Goal: Find specific page/section: Find specific page/section

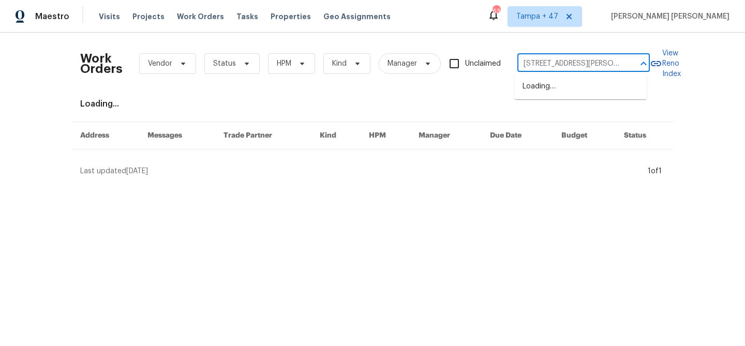
scroll to position [0, 39]
click at [584, 90] on li "[STREET_ADDRESS][PERSON_NAME]" at bounding box center [580, 92] width 132 height 28
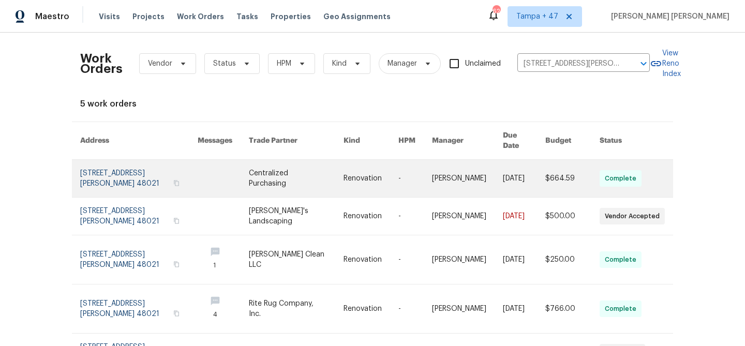
click at [438, 176] on link at bounding box center [467, 178] width 71 height 37
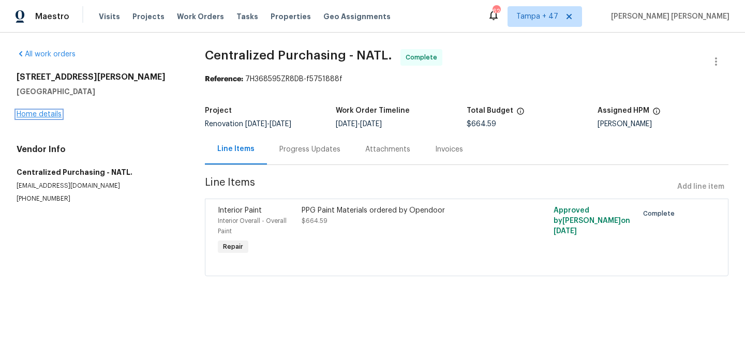
click at [51, 113] on link "Home details" at bounding box center [39, 114] width 45 height 7
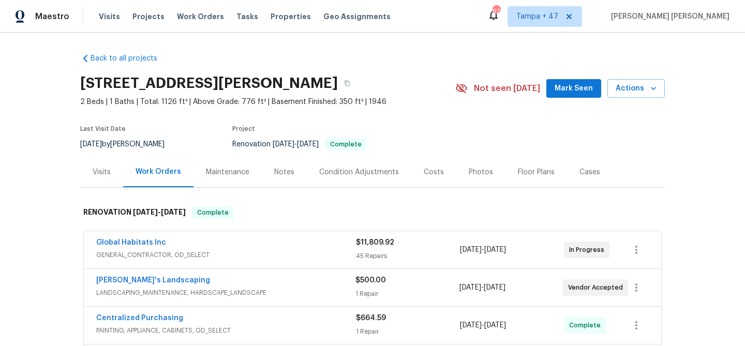
click at [98, 175] on div "Visits" at bounding box center [102, 172] width 18 height 10
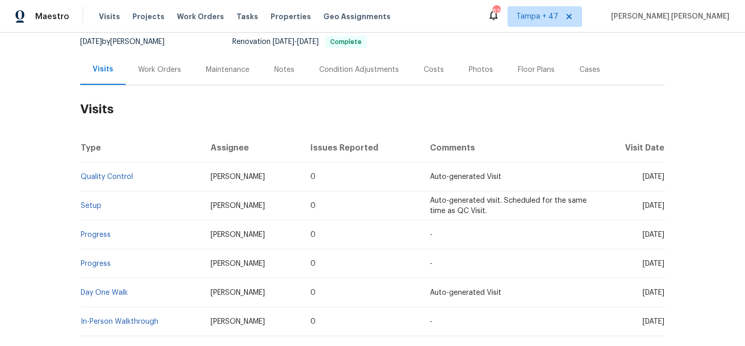
scroll to position [117, 0]
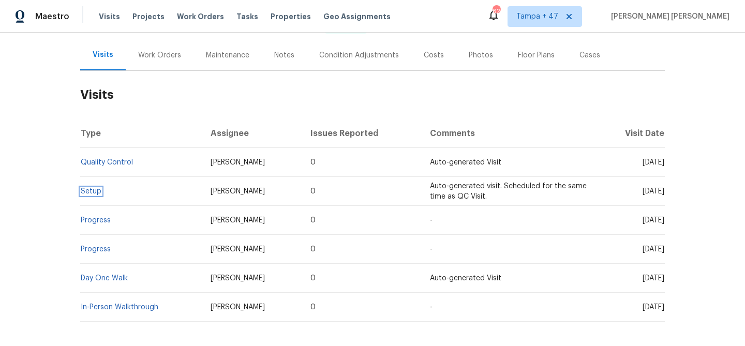
click at [84, 195] on td "Setup" at bounding box center [141, 191] width 122 height 29
click at [90, 195] on td "Setup" at bounding box center [141, 191] width 122 height 29
click at [90, 193] on link "Setup" at bounding box center [91, 191] width 21 height 7
